Goal: Information Seeking & Learning: Learn about a topic

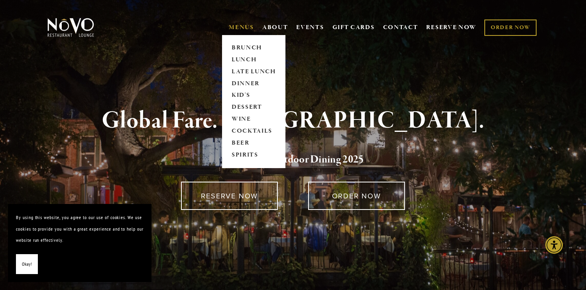
click at [240, 31] on span "MENUS [GEOGRAPHIC_DATA] LUNCH LATE LUNCH DINNER KID'S DESSERT WINE COCKTAILS BE…" at bounding box center [241, 27] width 25 height 15
click at [241, 84] on link "DINNER" at bounding box center [254, 84] width 50 height 12
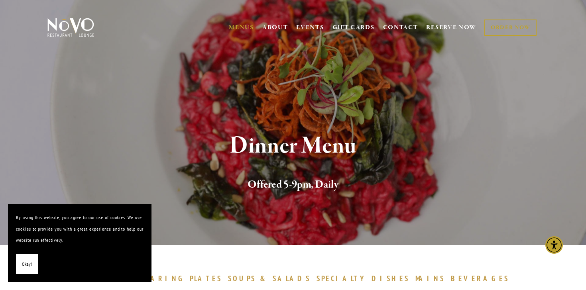
click at [28, 263] on span "Okay!" at bounding box center [27, 265] width 10 height 12
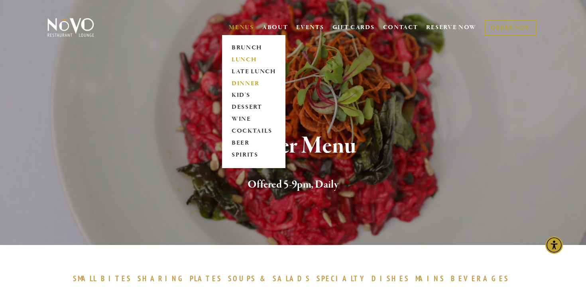
click at [244, 61] on link "LUNCH" at bounding box center [254, 60] width 50 height 12
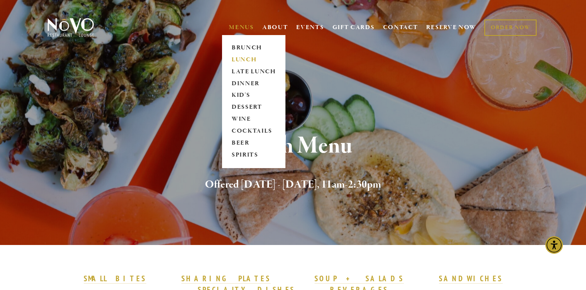
click at [234, 29] on link "MENUS" at bounding box center [241, 28] width 25 height 8
click at [234, 46] on link "BRUNCH" at bounding box center [254, 48] width 50 height 12
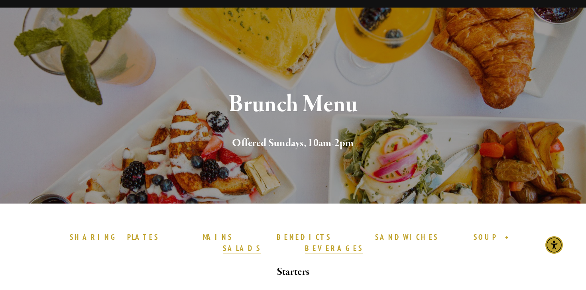
scroll to position [42, 0]
